Goal: Task Accomplishment & Management: Manage account settings

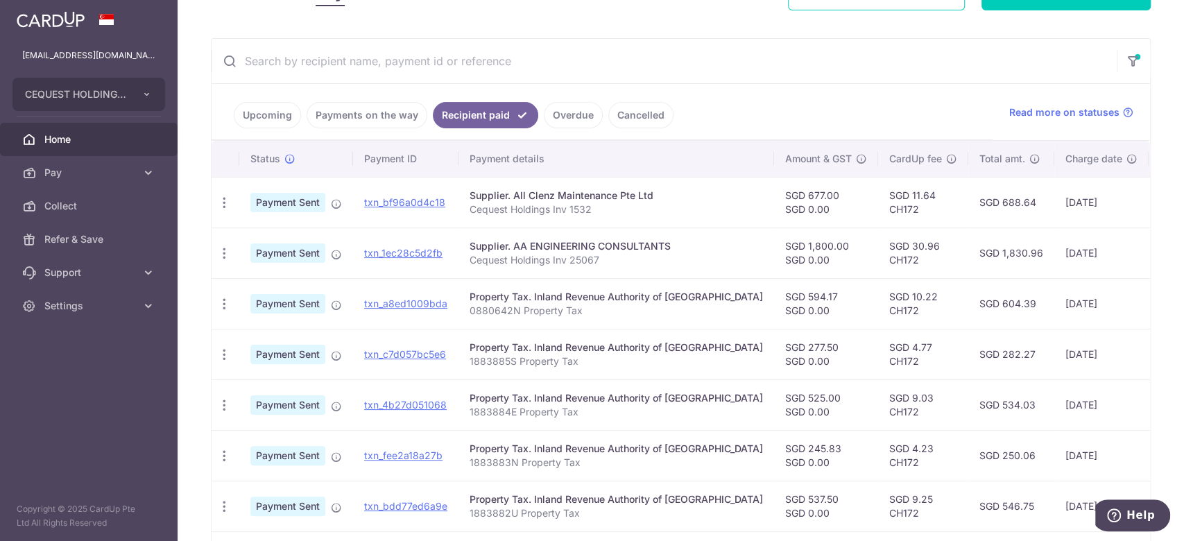
scroll to position [202, 0]
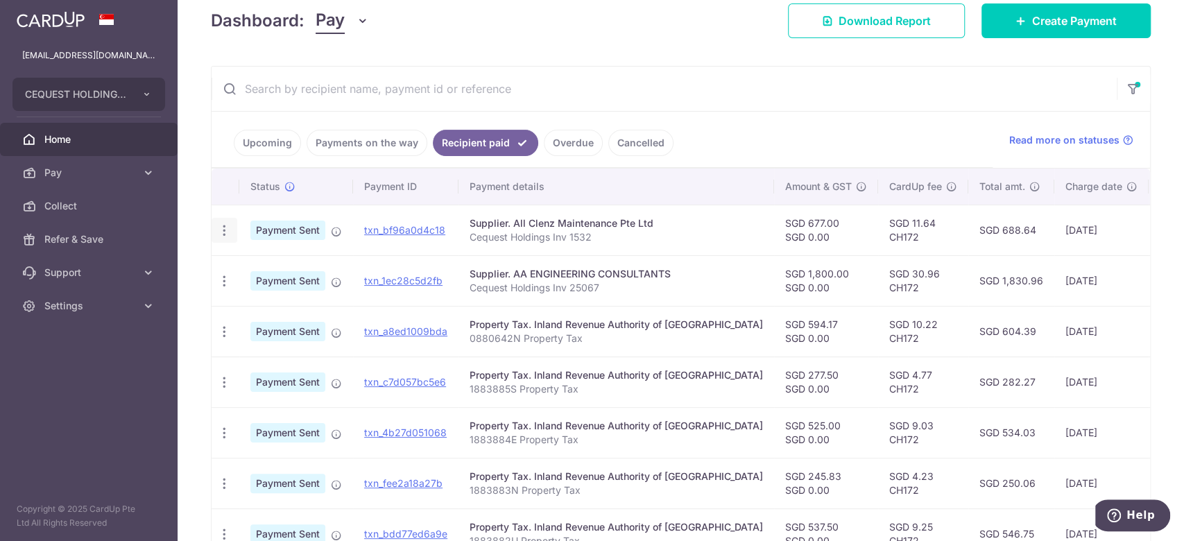
click at [223, 230] on icon "button" at bounding box center [224, 230] width 15 height 15
click at [265, 258] on link "PDF Receipt" at bounding box center [284, 268] width 144 height 33
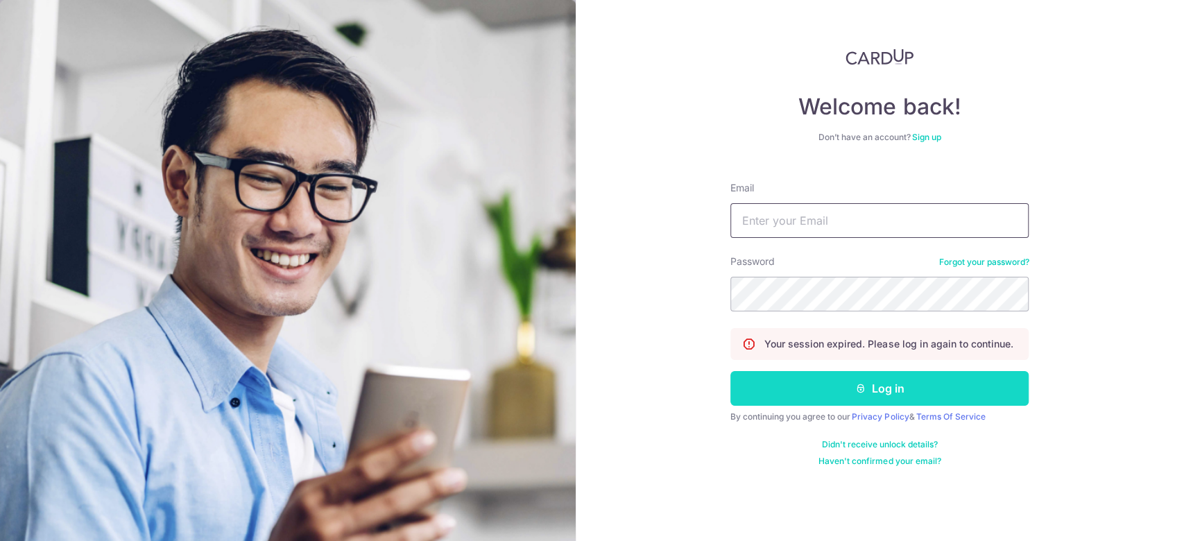
type input "[EMAIL_ADDRESS][DOMAIN_NAME]"
click at [865, 381] on button "Log in" at bounding box center [879, 388] width 298 height 35
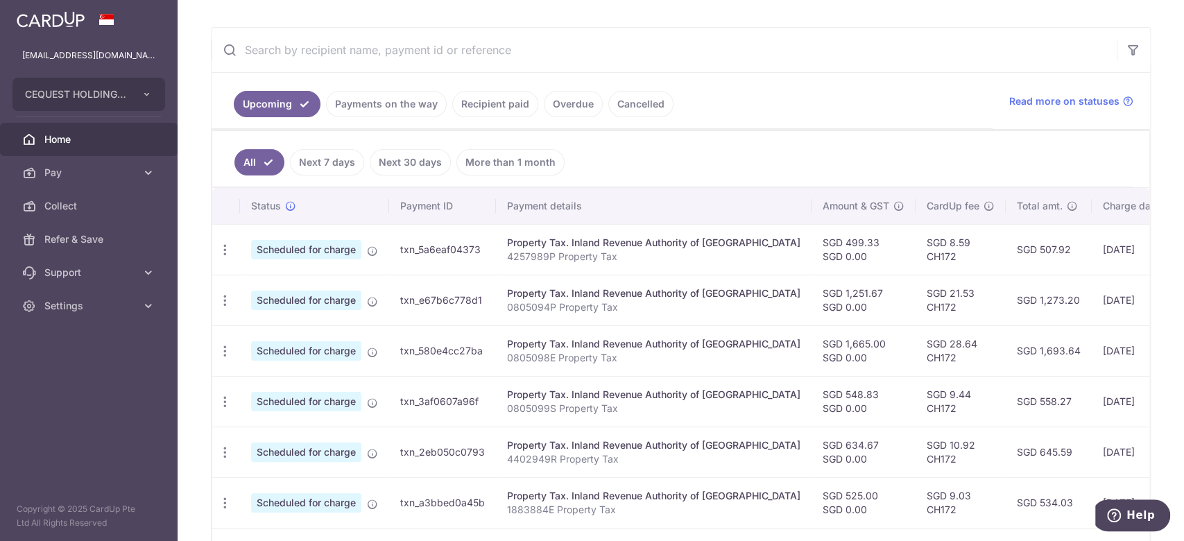
scroll to position [277, 0]
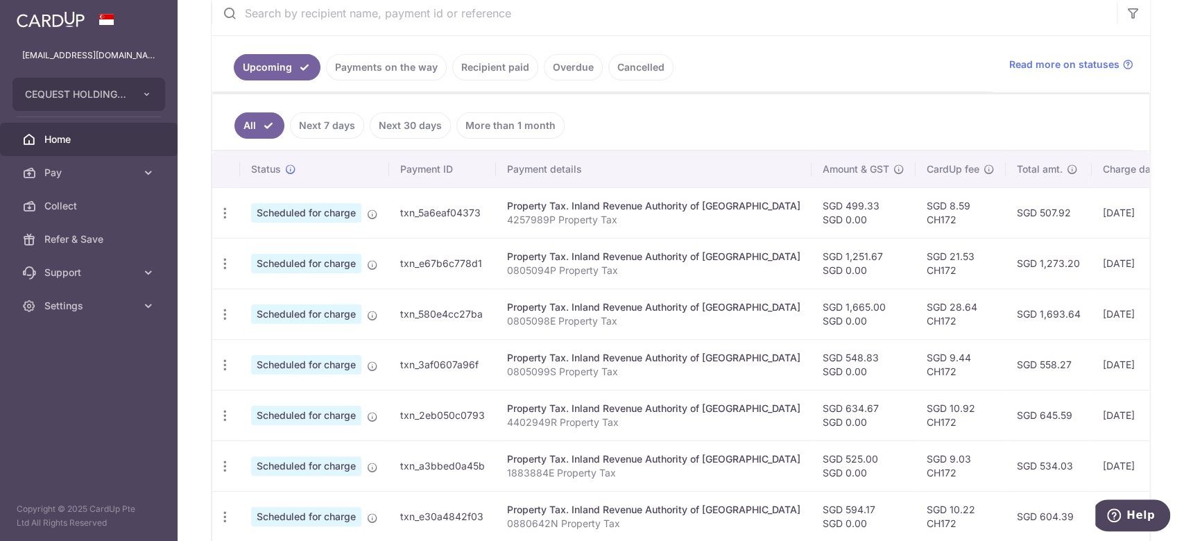
click at [485, 66] on link "Recipient paid" at bounding box center [495, 67] width 86 height 26
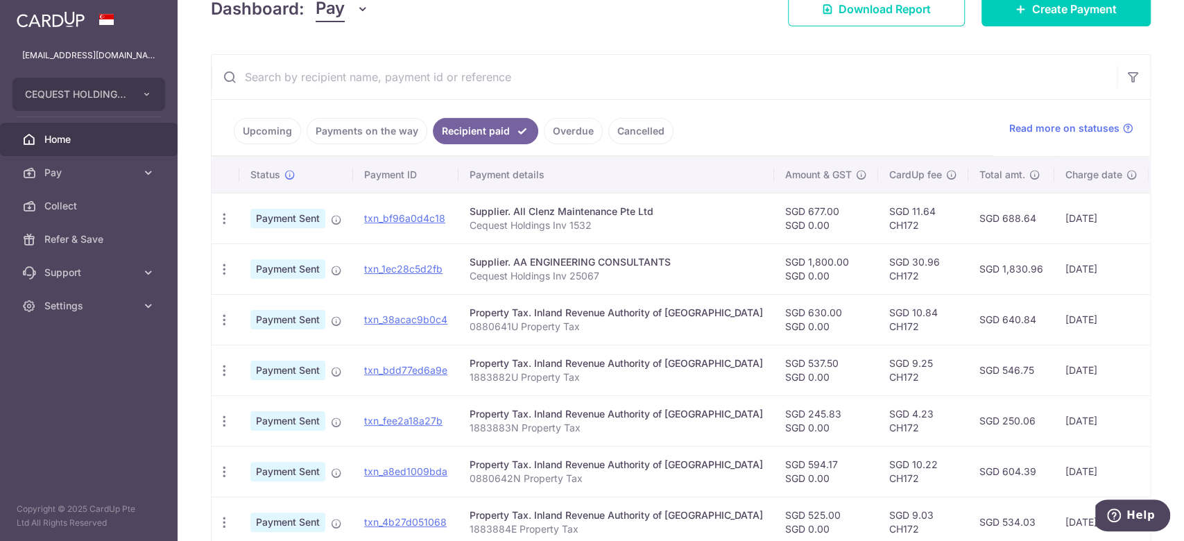
scroll to position [184, 0]
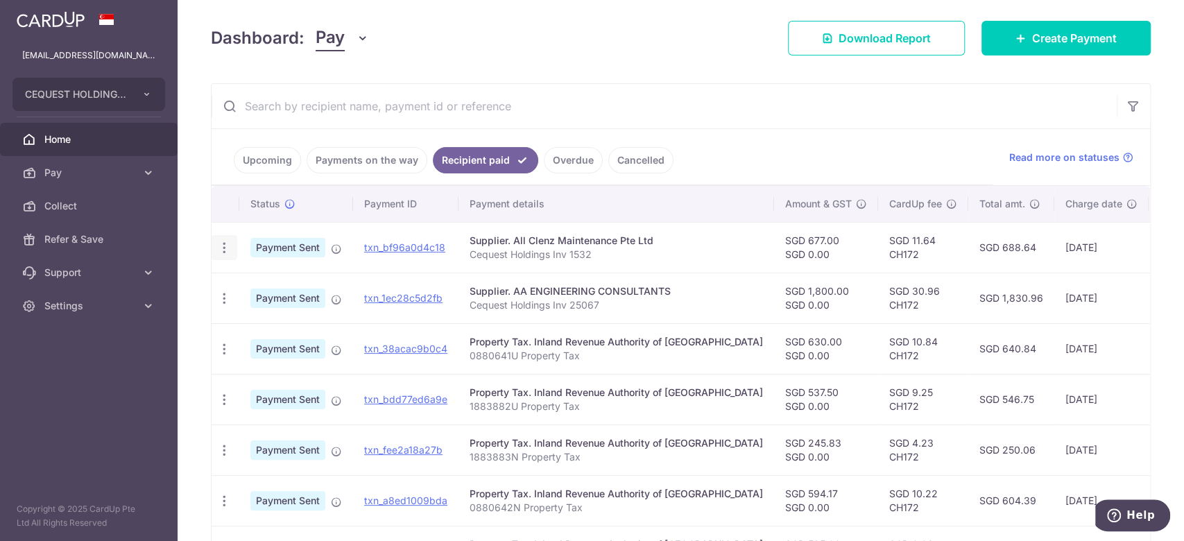
click at [227, 249] on icon "button" at bounding box center [224, 248] width 15 height 15
click at [271, 282] on span "PDF Receipt" at bounding box center [298, 286] width 94 height 14
click at [221, 298] on icon "button" at bounding box center [224, 298] width 15 height 15
click at [268, 335] on span "PDF Receipt" at bounding box center [298, 336] width 94 height 14
click at [720, 140] on ul "Upcoming Payments on the way Recipient paid Overdue Cancelled" at bounding box center [602, 157] width 781 height 56
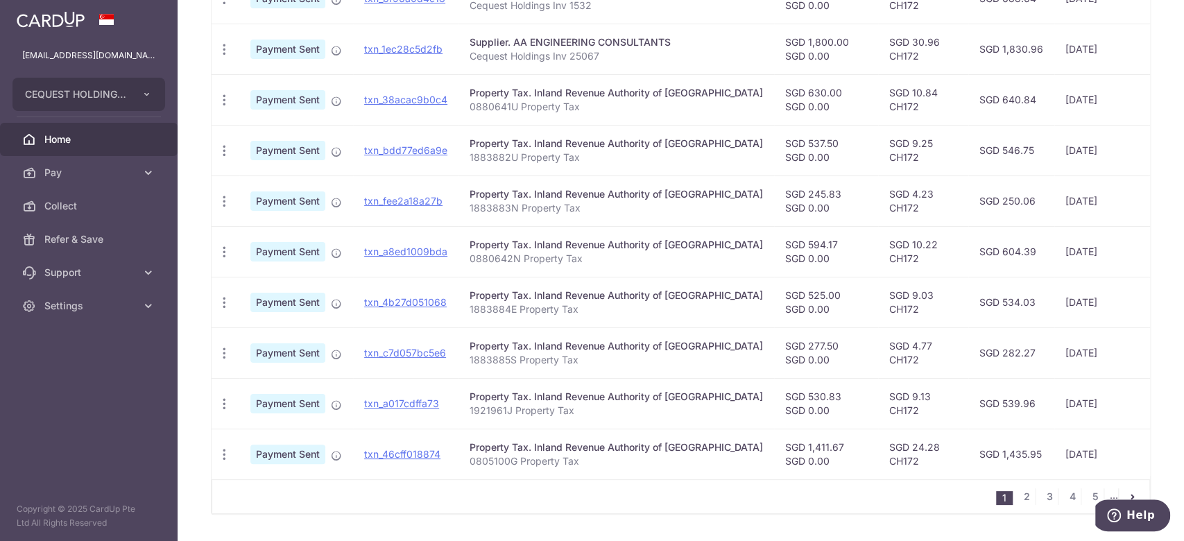
scroll to position [462, 0]
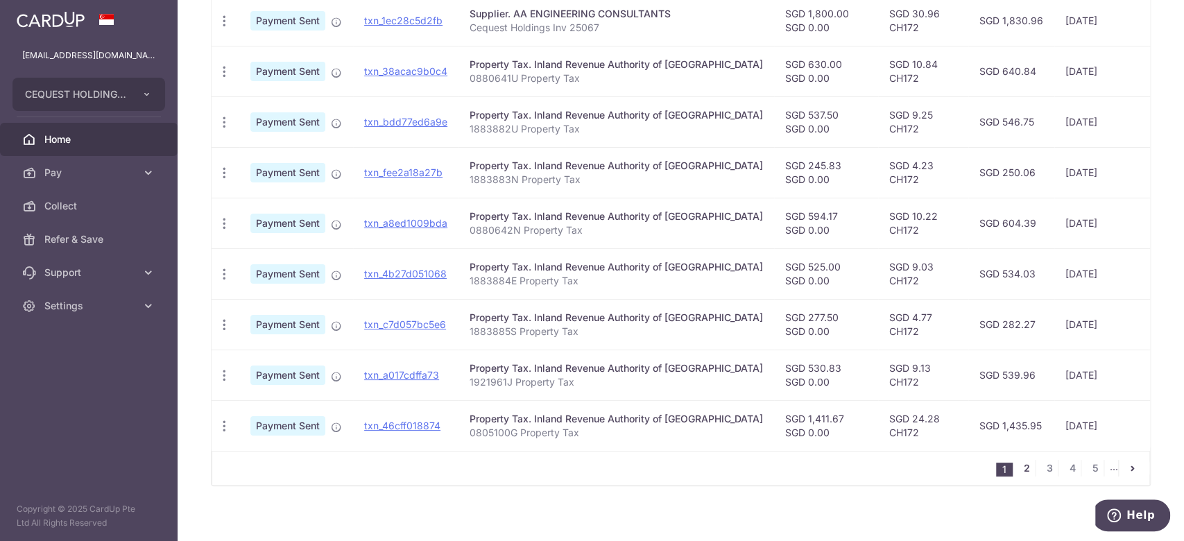
click at [1020, 474] on link "2" at bounding box center [1026, 468] width 17 height 17
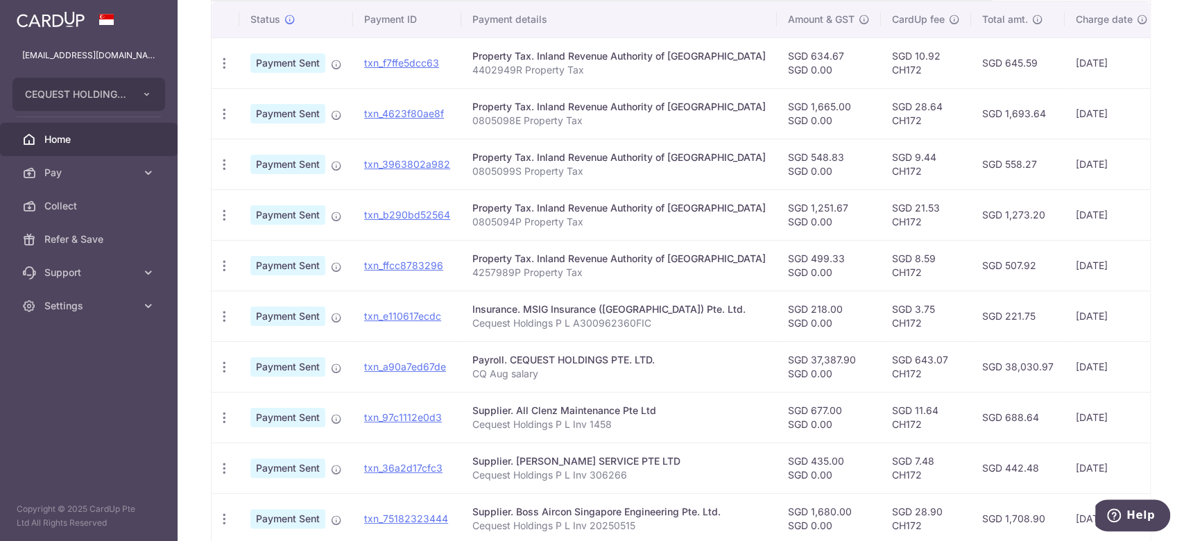
scroll to position [370, 0]
click at [223, 311] on icon "button" at bounding box center [224, 316] width 15 height 15
click at [266, 344] on link "PDF Receipt" at bounding box center [284, 353] width 144 height 33
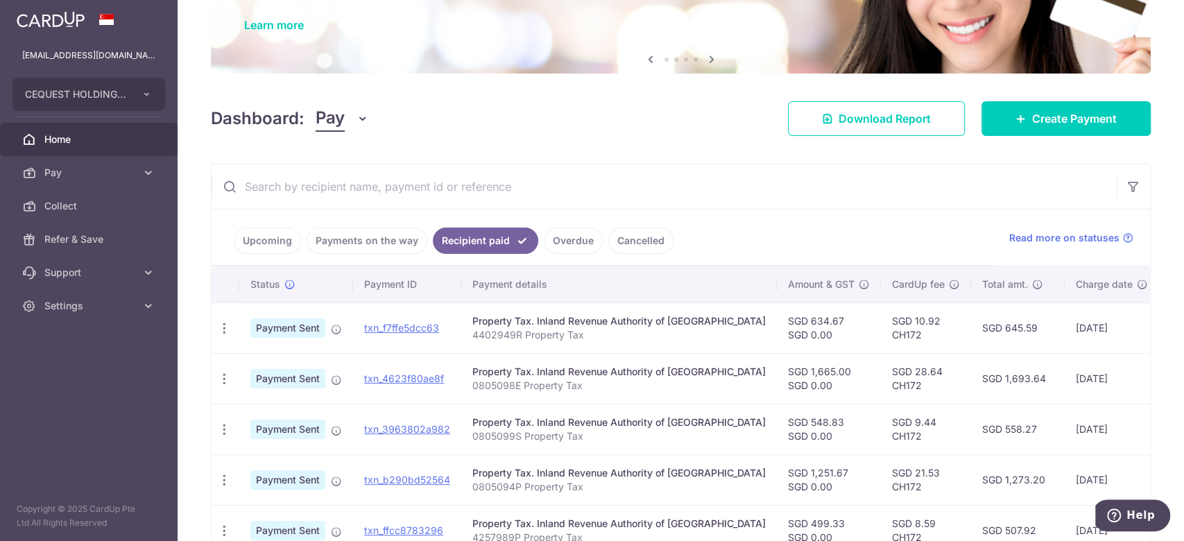
scroll to position [0, 0]
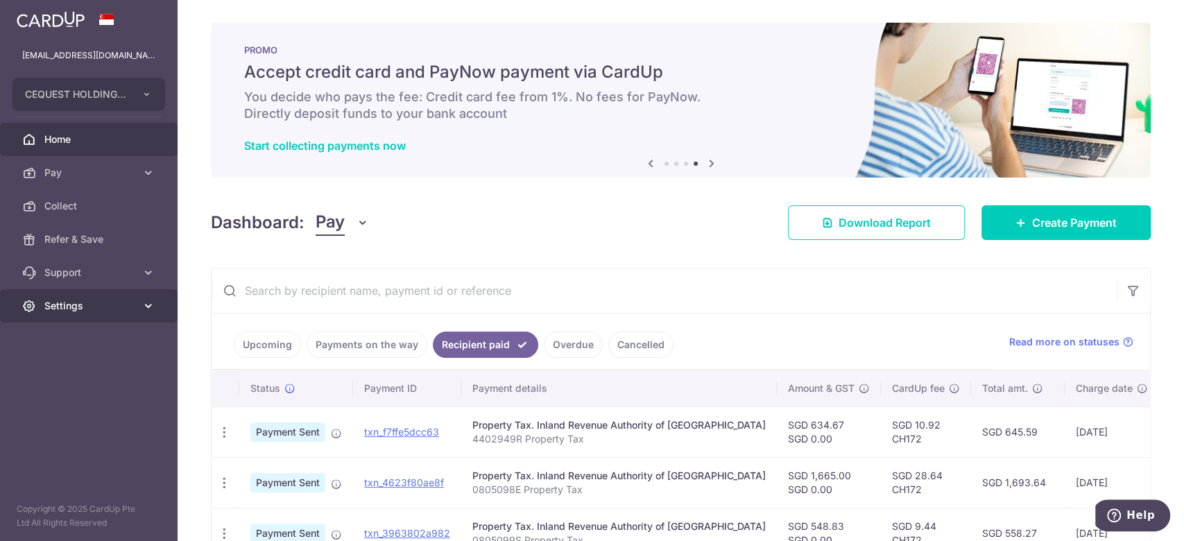
click at [132, 307] on span "Settings" at bounding box center [90, 306] width 92 height 14
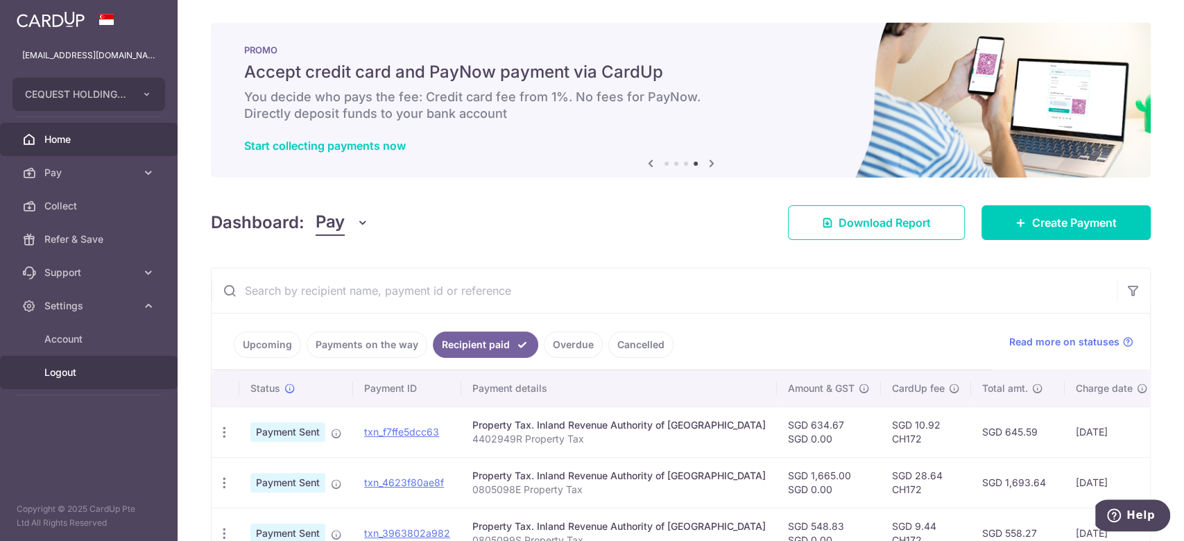
click at [62, 368] on span "Logout" at bounding box center [90, 373] width 92 height 14
